Goal: Find specific page/section: Find specific page/section

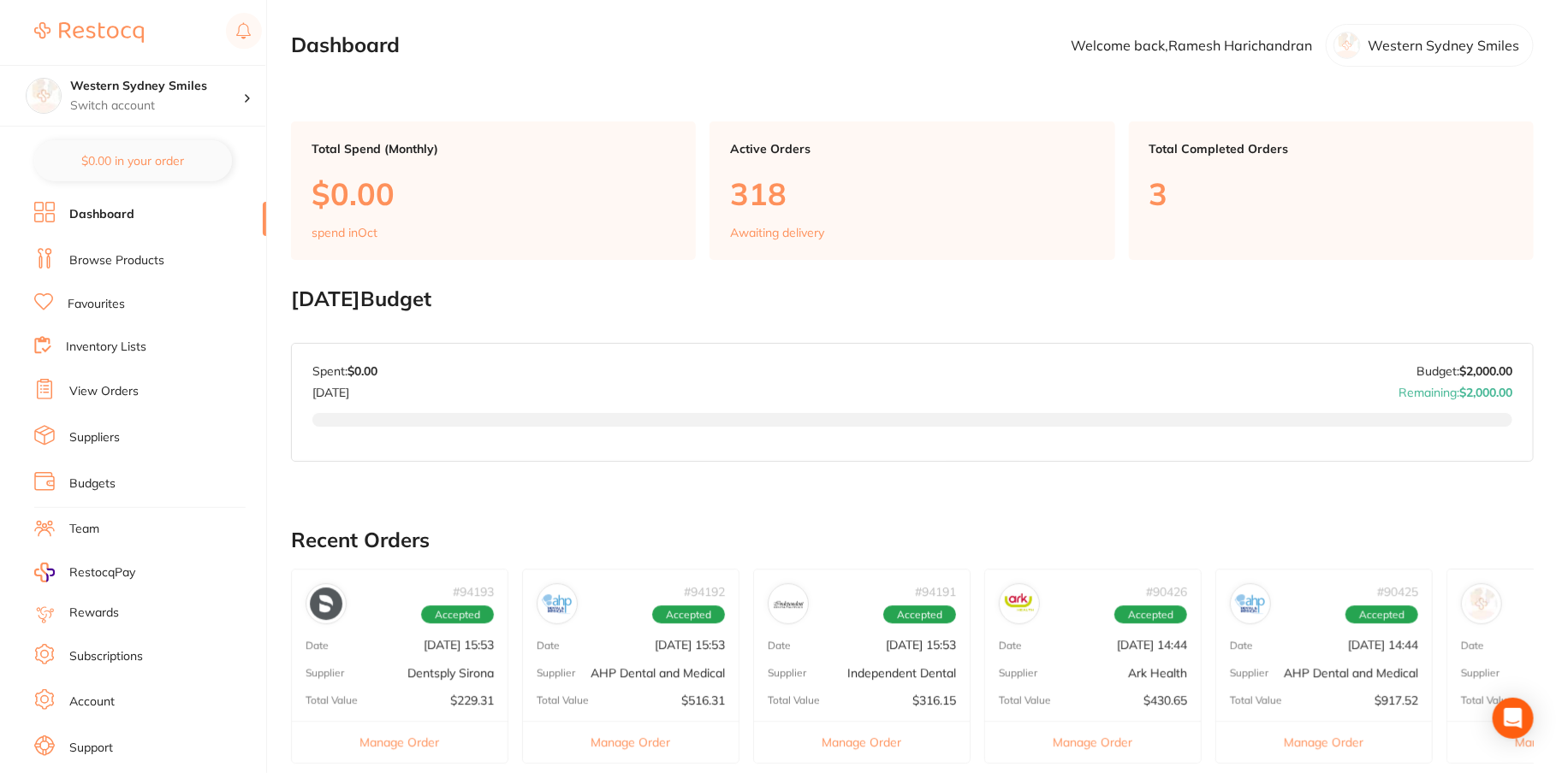
click at [106, 256] on link "Browse Products" at bounding box center [116, 260] width 95 height 17
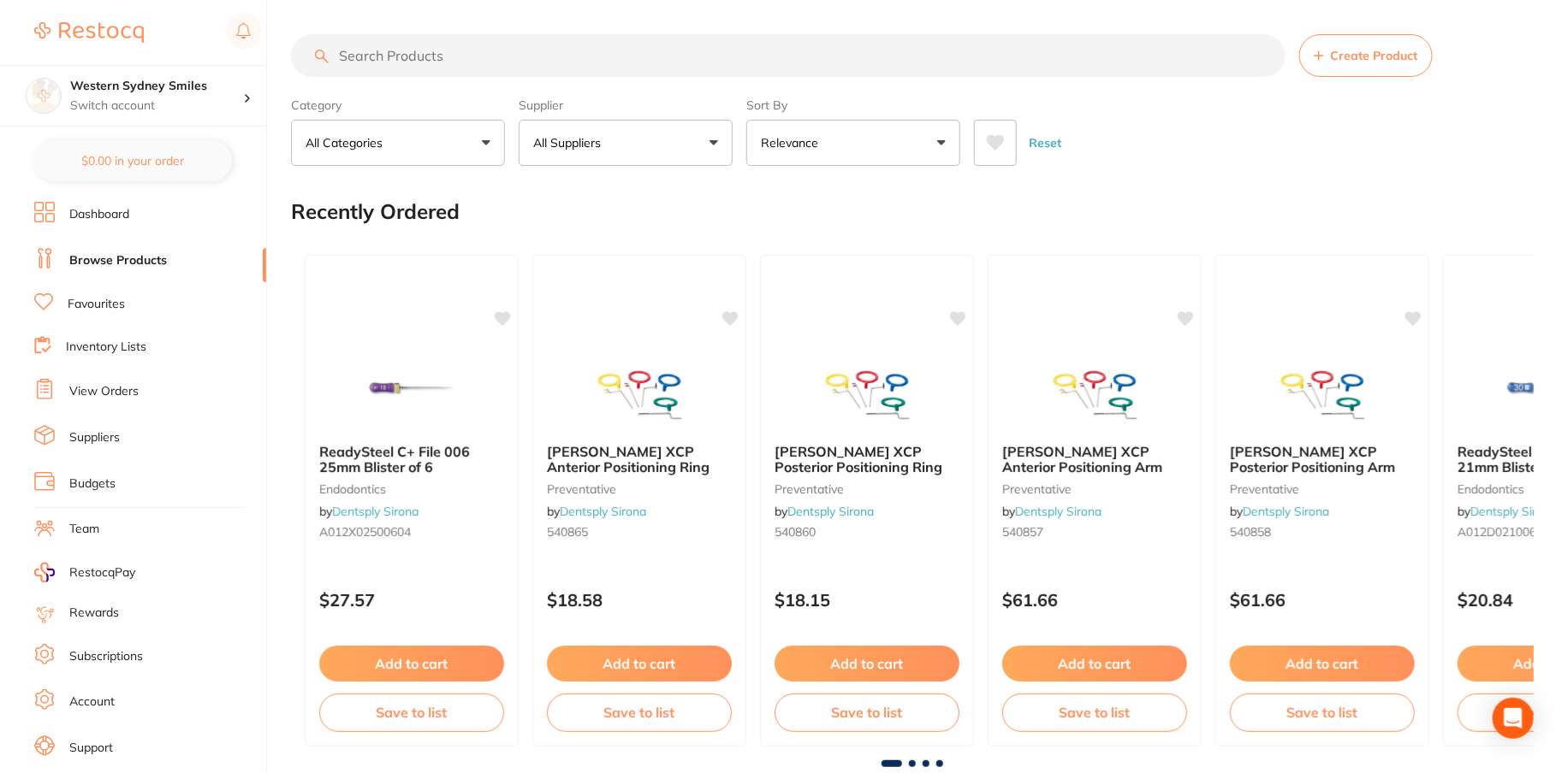
click at [449, 57] on input "search" at bounding box center [788, 56] width 995 height 42
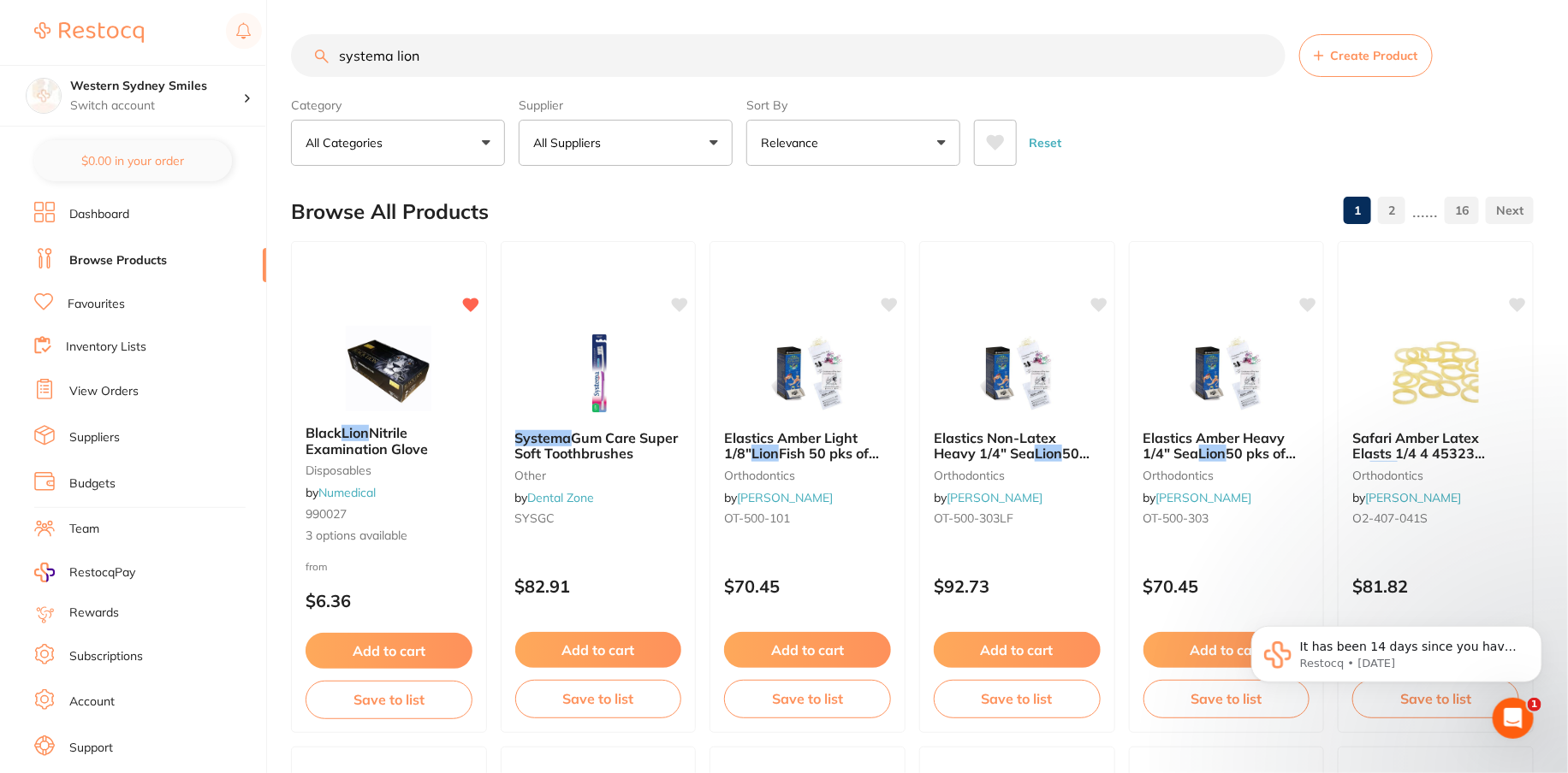
click at [398, 67] on input "systema lion" at bounding box center [788, 56] width 995 height 42
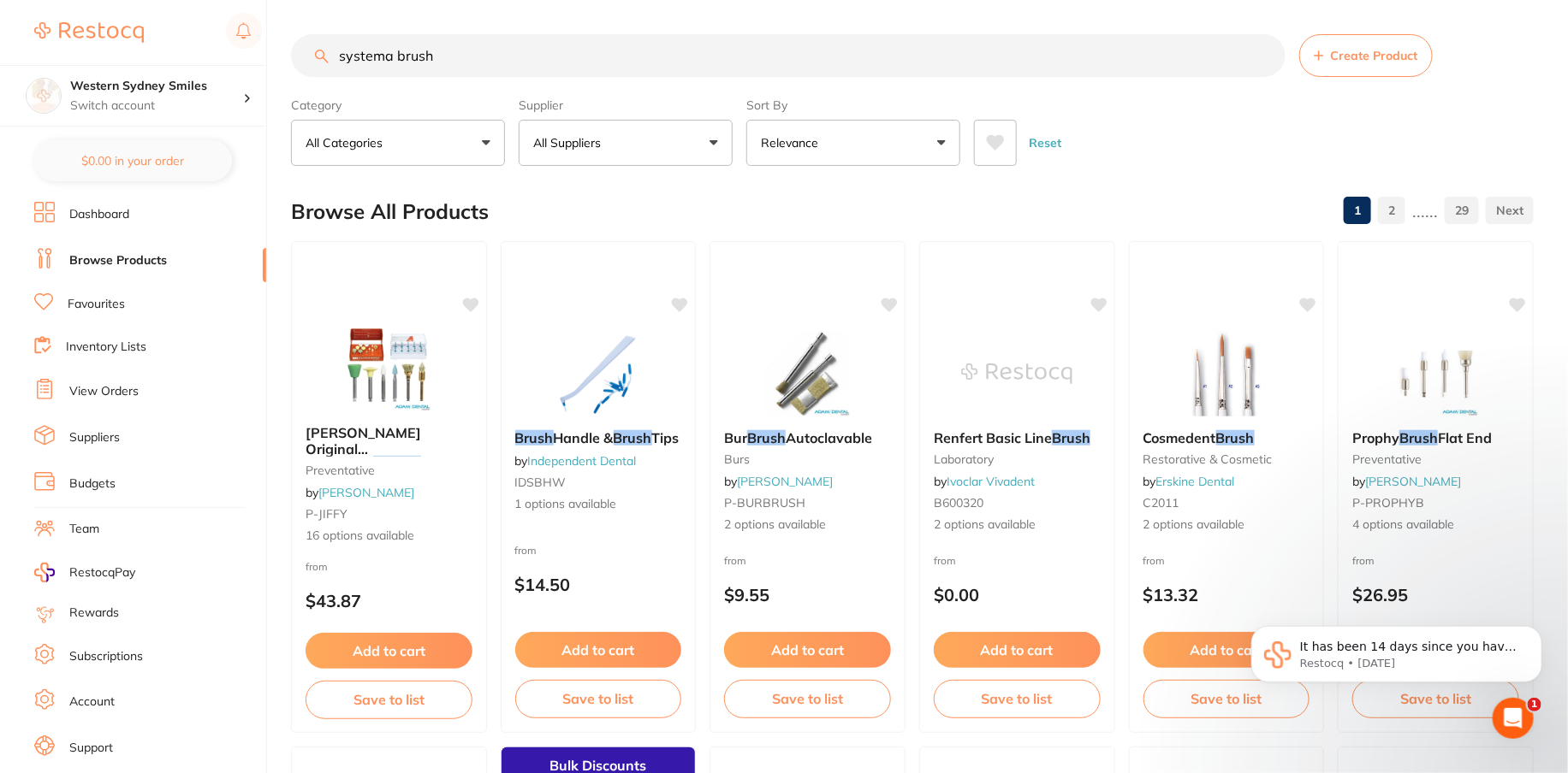
click at [422, 62] on input "systema brush" at bounding box center [788, 56] width 995 height 42
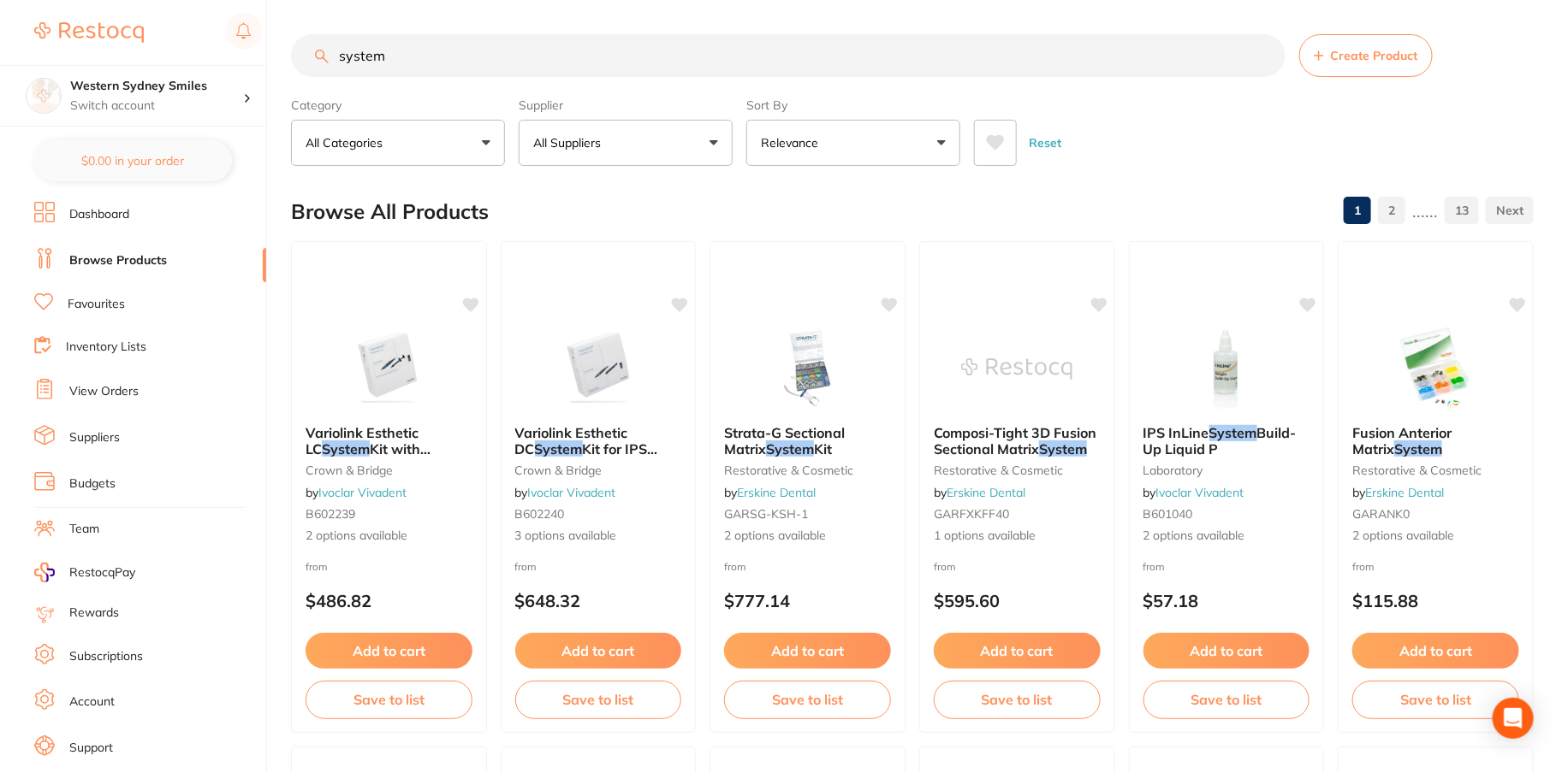
type input "systema"
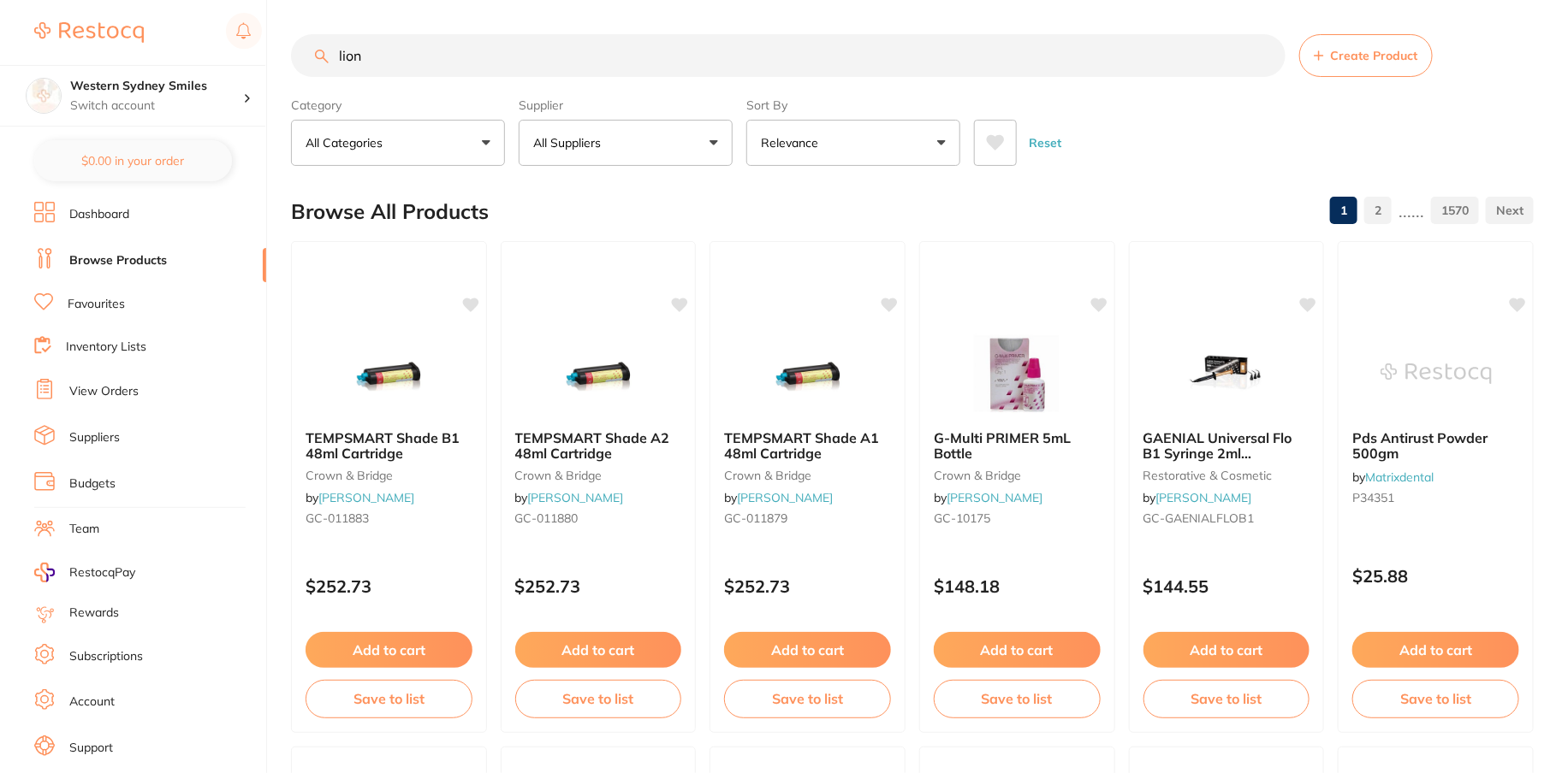
type input "lion"
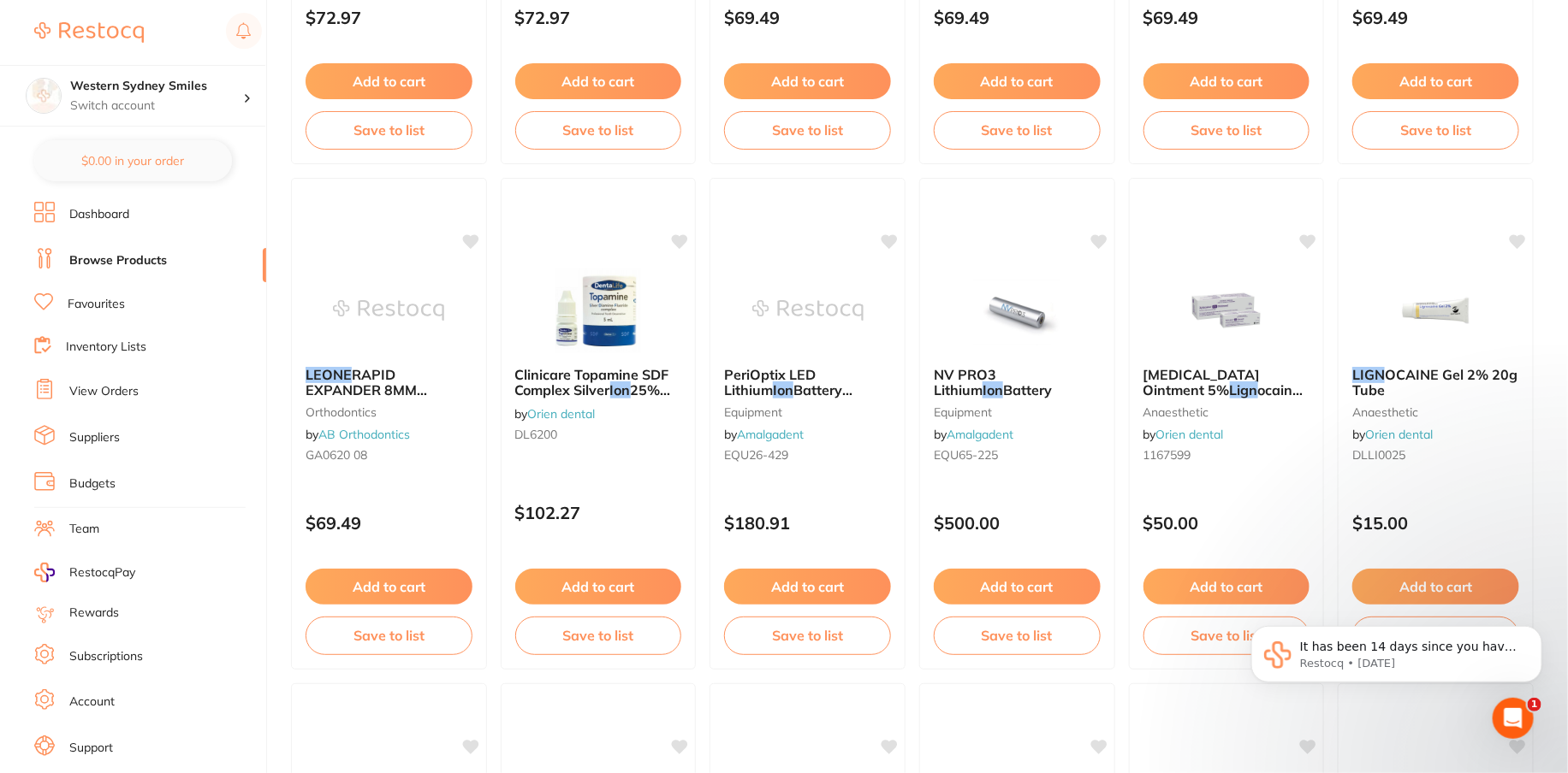
scroll to position [2089, 0]
